Goal: Navigation & Orientation: Find specific page/section

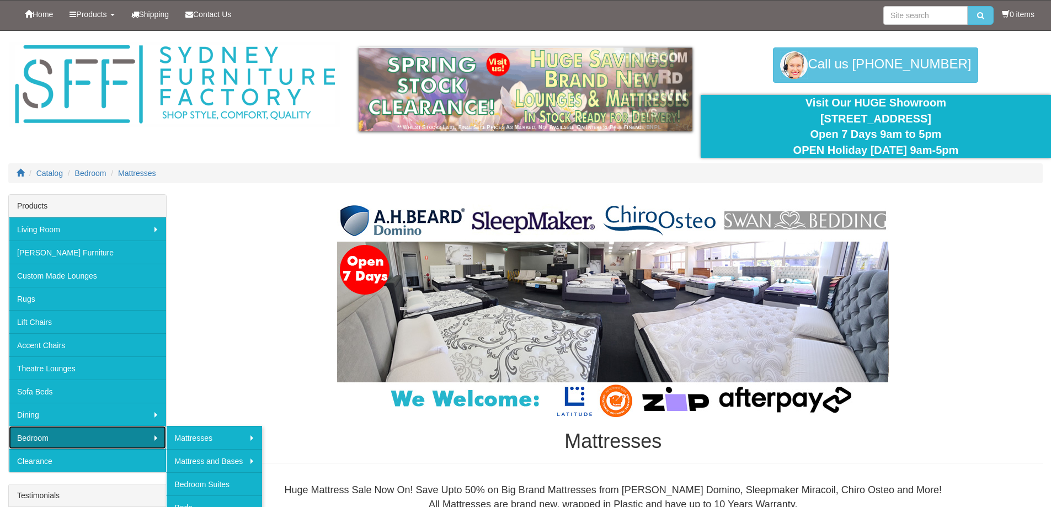
click at [42, 441] on link "Bedroom" at bounding box center [87, 437] width 157 height 23
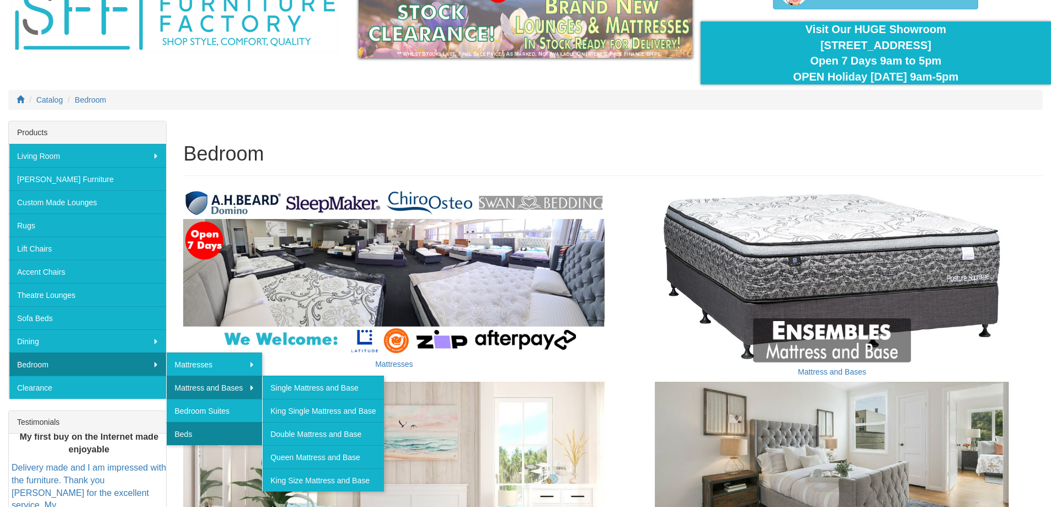
scroll to position [110, 0]
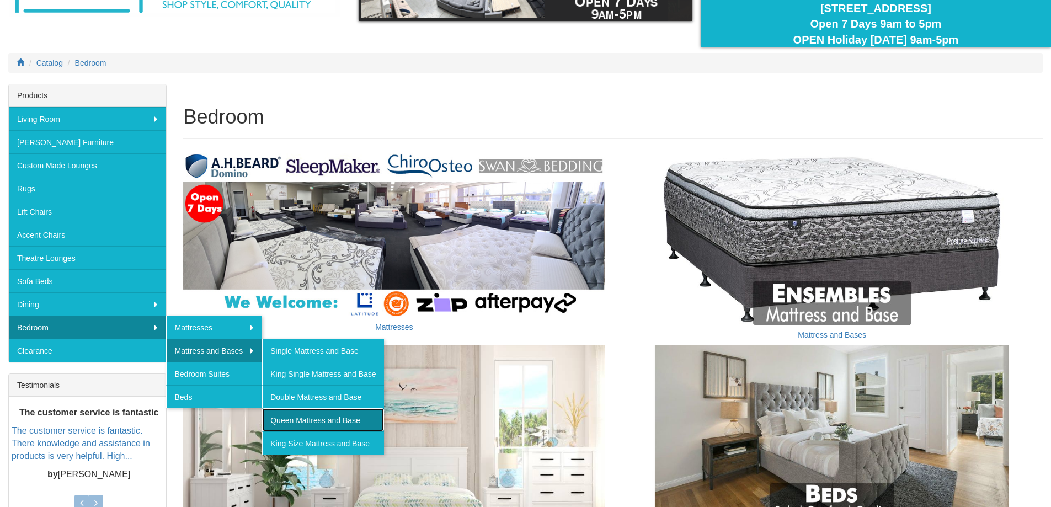
click at [320, 419] on link "Queen Mattress and Base" at bounding box center [322, 419] width 121 height 23
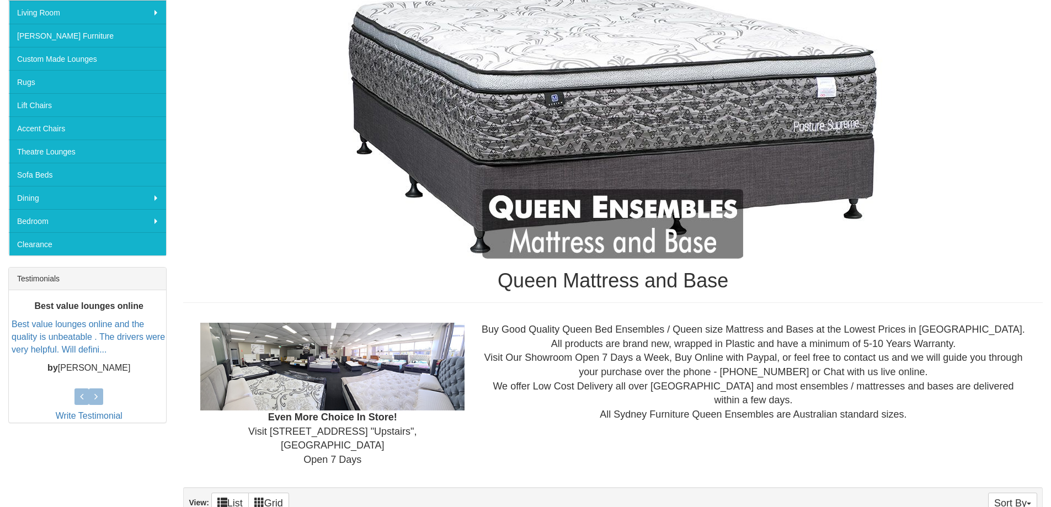
scroll to position [221, 0]
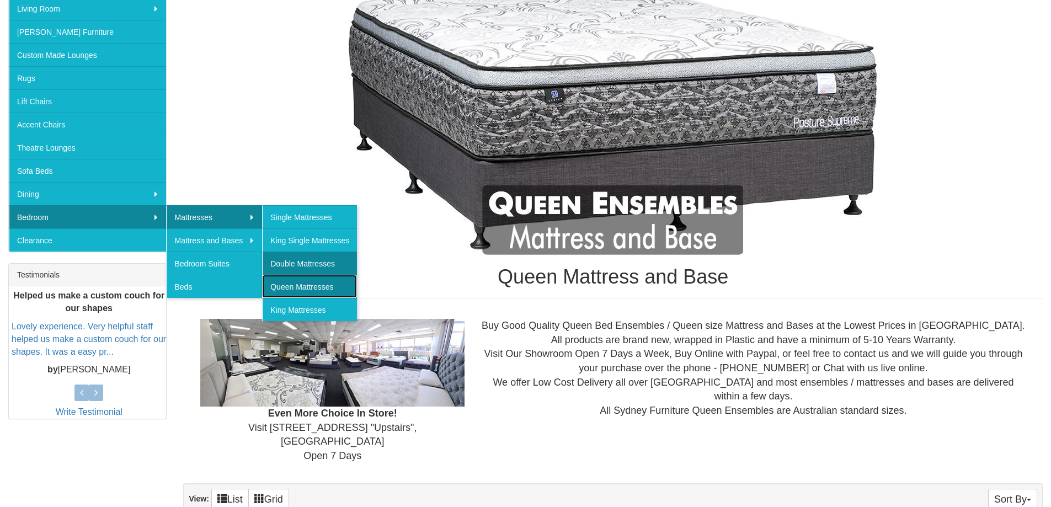
click at [315, 287] on link "Queen Mattresses" at bounding box center [309, 286] width 95 height 23
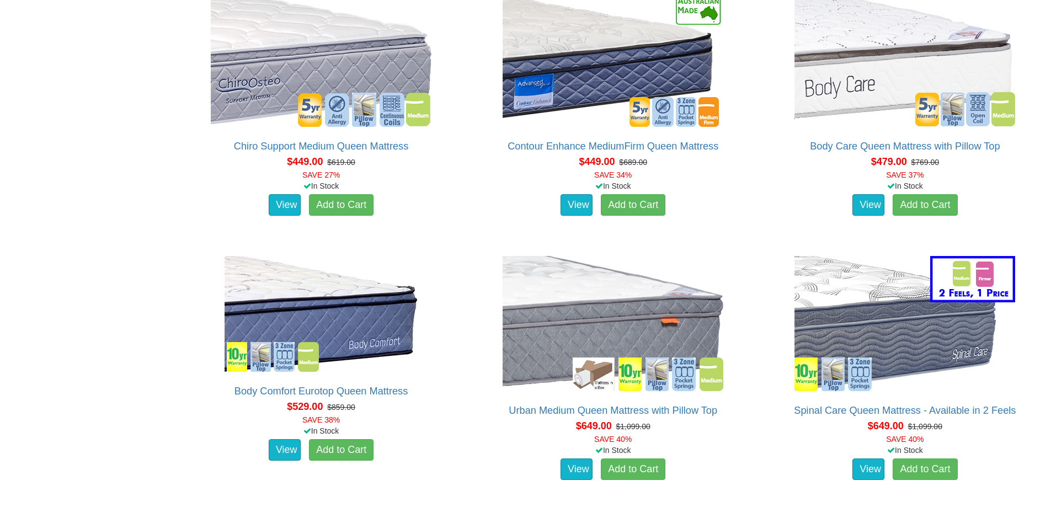
scroll to position [1048, 0]
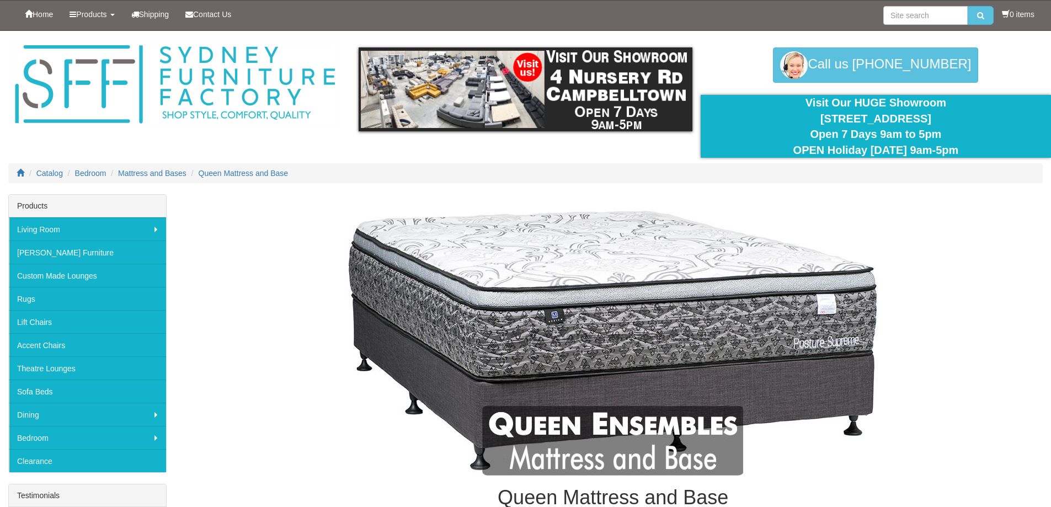
scroll to position [221, 0]
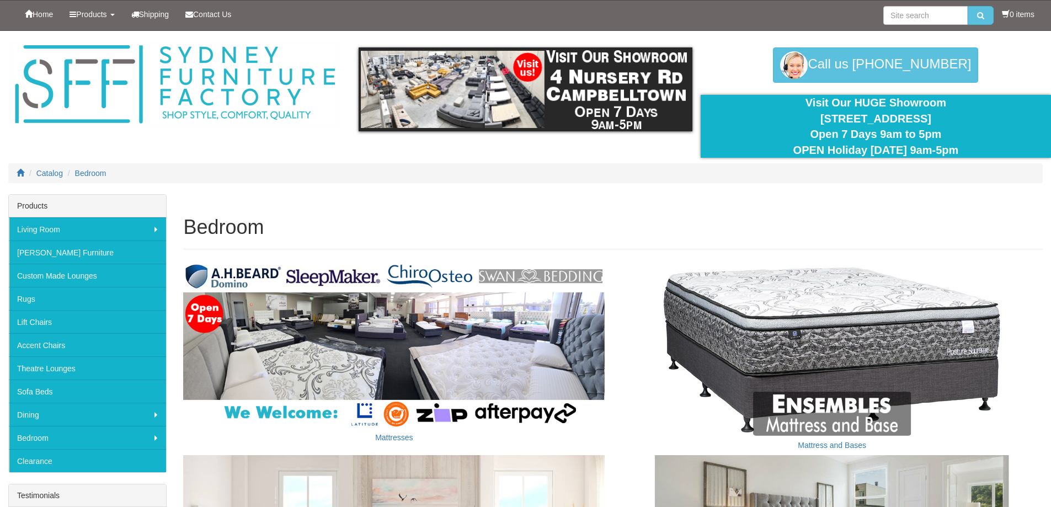
scroll to position [110, 0]
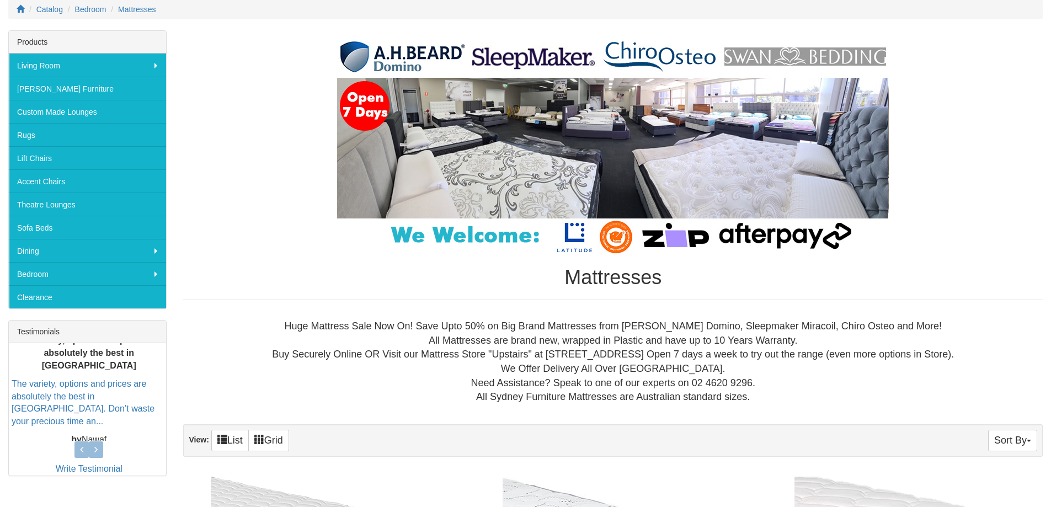
scroll to position [110, 0]
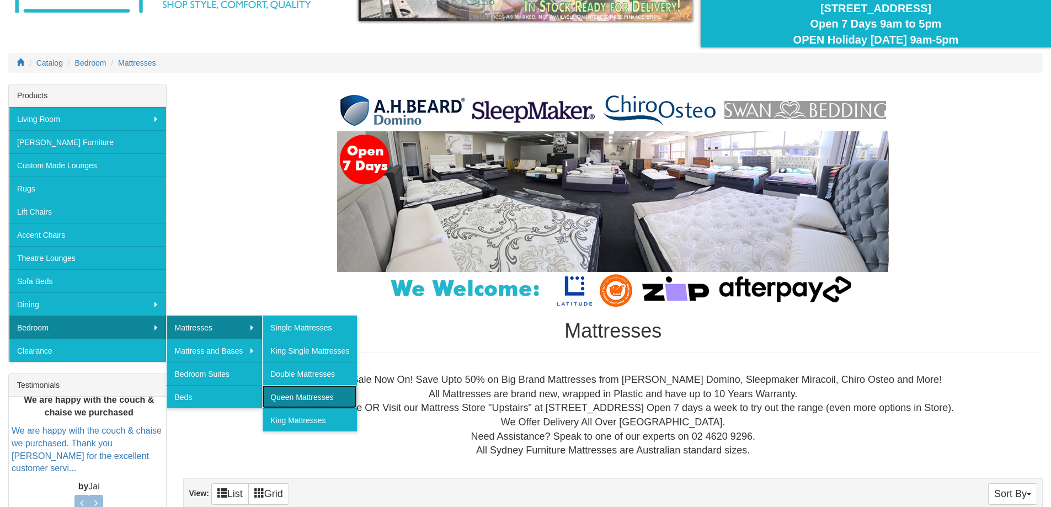
click at [325, 390] on link "Queen Mattresses" at bounding box center [309, 396] width 95 height 23
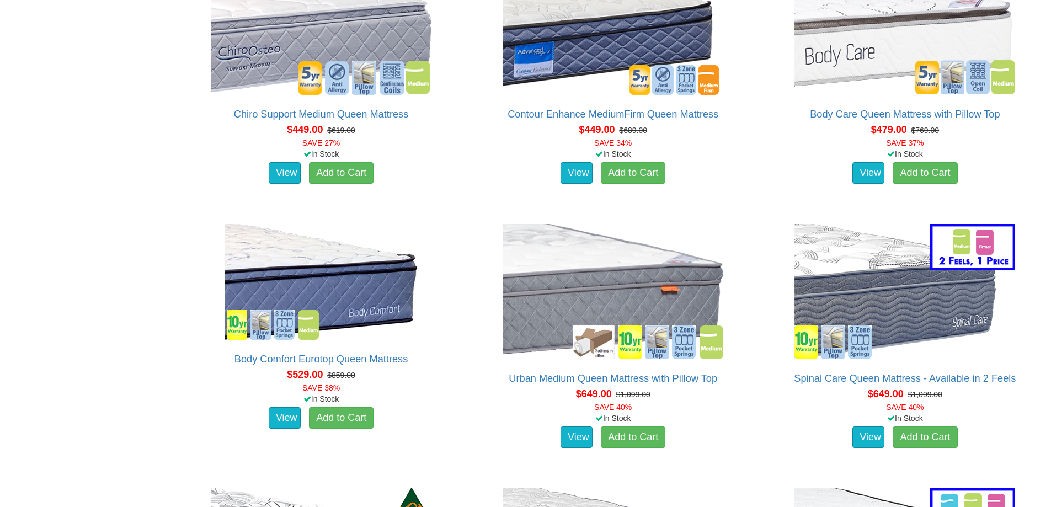
scroll to position [993, 0]
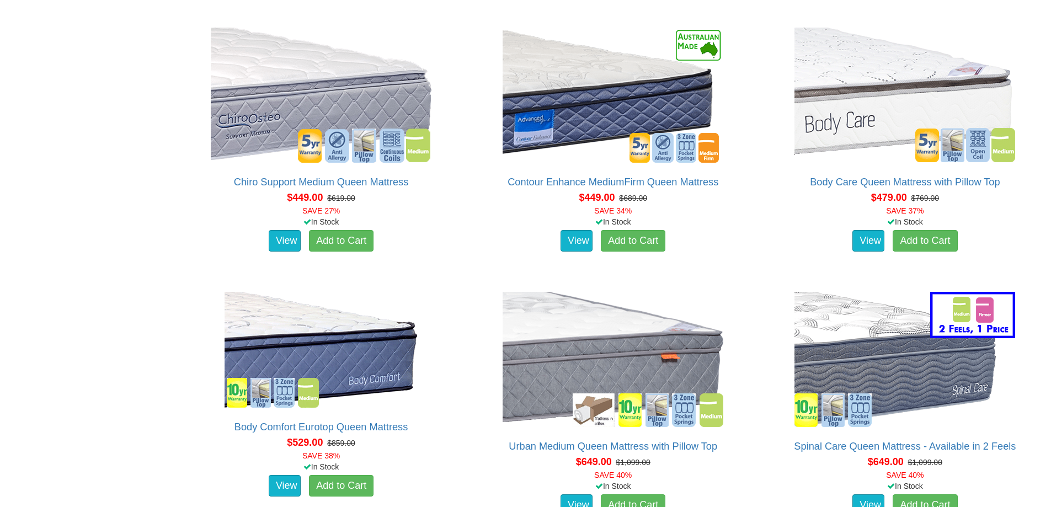
drag, startPoint x: 5, startPoint y: 228, endPoint x: 136, endPoint y: 109, distance: 176.8
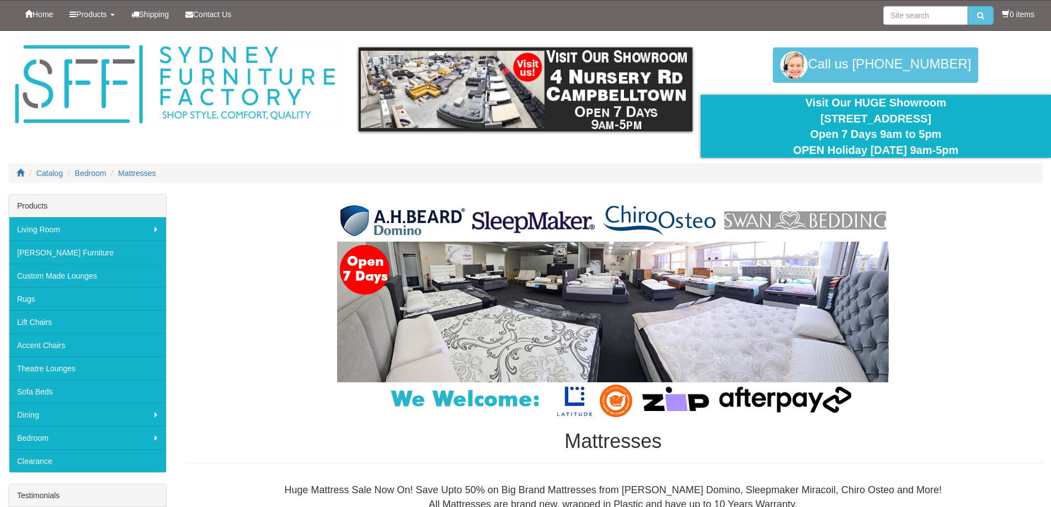
scroll to position [110, 0]
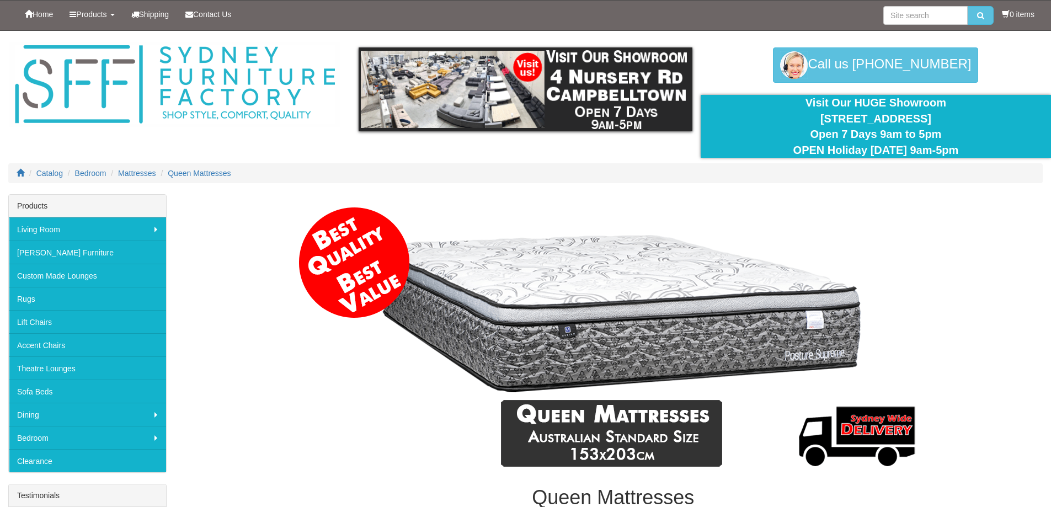
scroll to position [993, 0]
